Goal: Information Seeking & Learning: Find specific fact

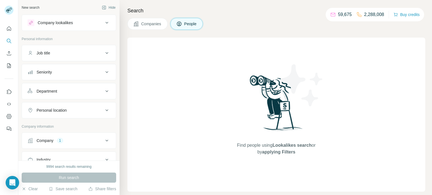
click at [56, 28] on button "Company lookalikes" at bounding box center [69, 22] width 94 height 13
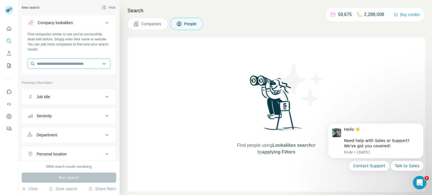
click at [55, 61] on input "text" at bounding box center [69, 64] width 83 height 10
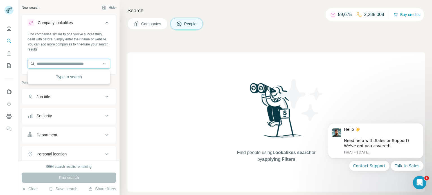
paste input "**********"
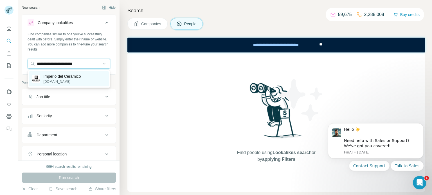
type input "**********"
click at [55, 80] on p "[DOMAIN_NAME]" at bounding box center [62, 81] width 37 height 5
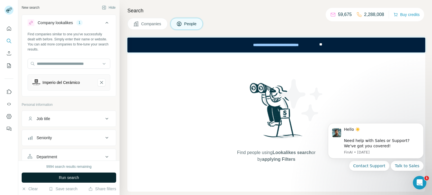
click at [71, 180] on span "Run search" at bounding box center [69, 178] width 20 height 6
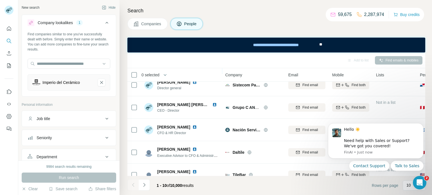
scroll to position [76, 0]
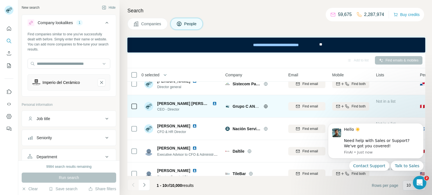
click at [177, 105] on span "[PERSON_NAME] [PERSON_NAME]" at bounding box center [190, 103] width 67 height 4
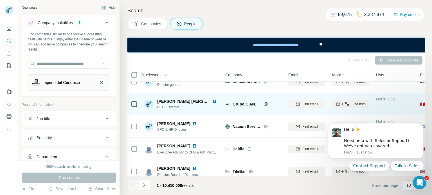
scroll to position [81, 0]
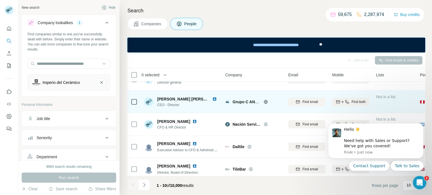
click at [179, 98] on span "[PERSON_NAME] [PERSON_NAME]" at bounding box center [190, 99] width 67 height 4
click at [176, 97] on span "[PERSON_NAME] [PERSON_NAME]" at bounding box center [190, 99] width 67 height 4
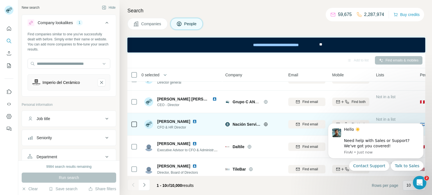
click at [178, 120] on span "[PERSON_NAME]" at bounding box center [173, 122] width 33 height 6
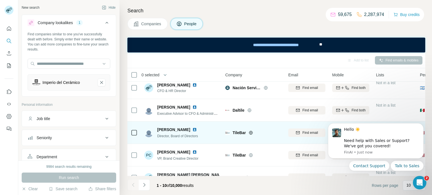
scroll to position [117, 0]
click at [175, 130] on span "[PERSON_NAME]" at bounding box center [173, 131] width 33 height 6
click at [164, 131] on span "[PERSON_NAME]" at bounding box center [173, 131] width 33 height 6
click at [175, 132] on span "[PERSON_NAME]" at bounding box center [173, 131] width 33 height 6
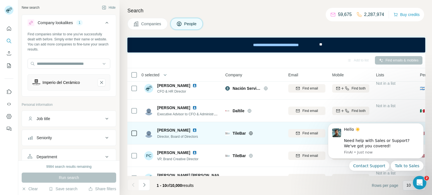
click at [175, 132] on span "[PERSON_NAME]" at bounding box center [173, 131] width 33 height 6
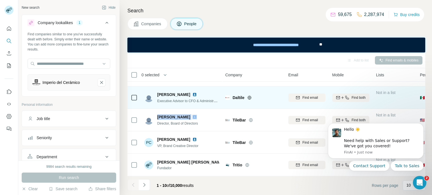
scroll to position [0, 0]
